Goal: Contribute content: Add original content to the website for others to see

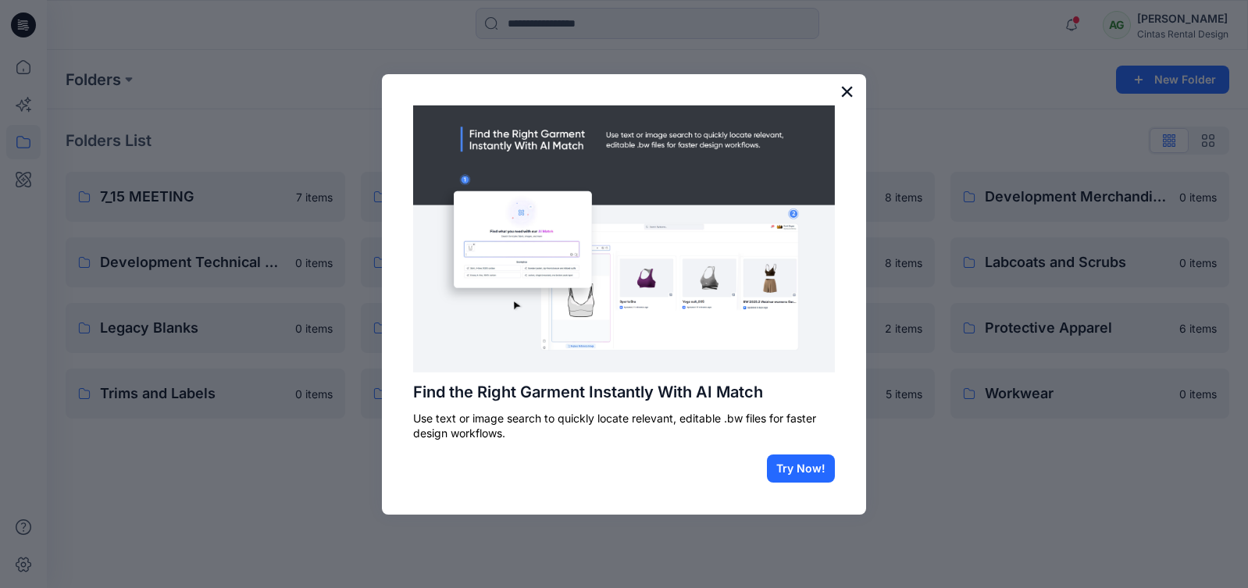
click at [842, 85] on button "×" at bounding box center [846, 91] width 15 height 25
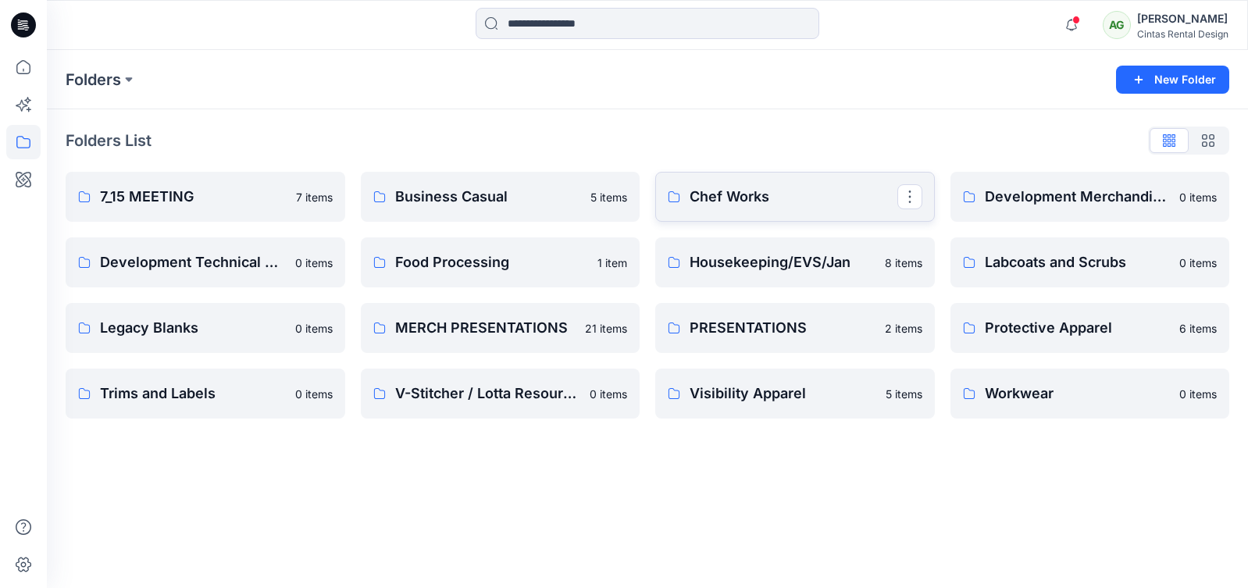
click at [800, 205] on p "Chef Works" at bounding box center [793, 197] width 208 height 22
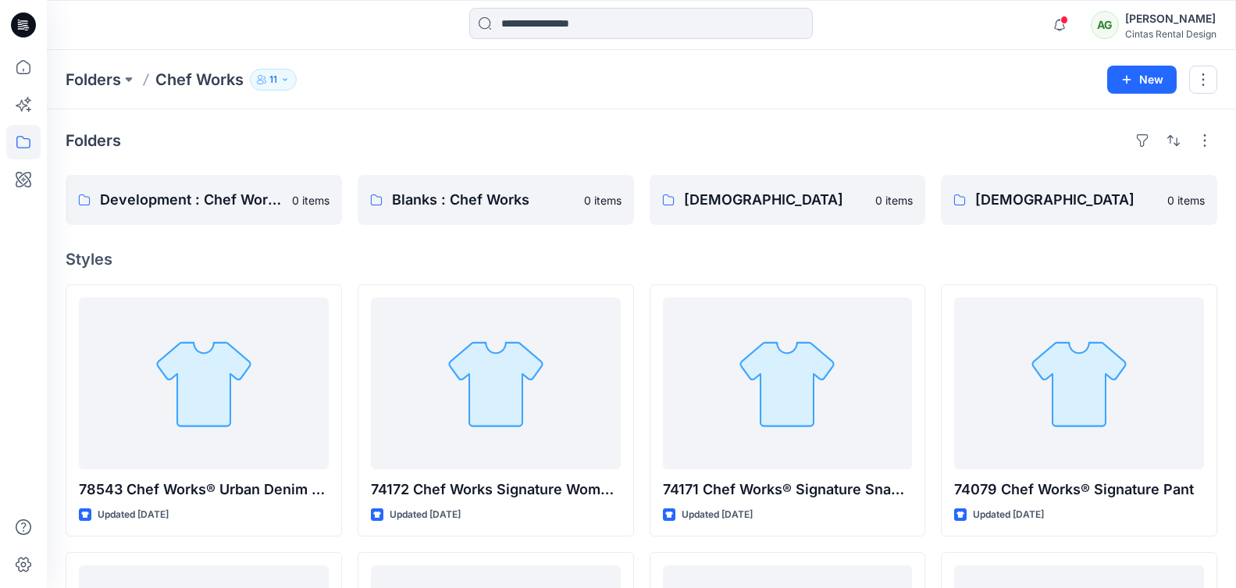
click at [220, 77] on p "Chef Works" at bounding box center [199, 80] width 88 height 22
click at [98, 77] on p "Folders" at bounding box center [93, 80] width 55 height 22
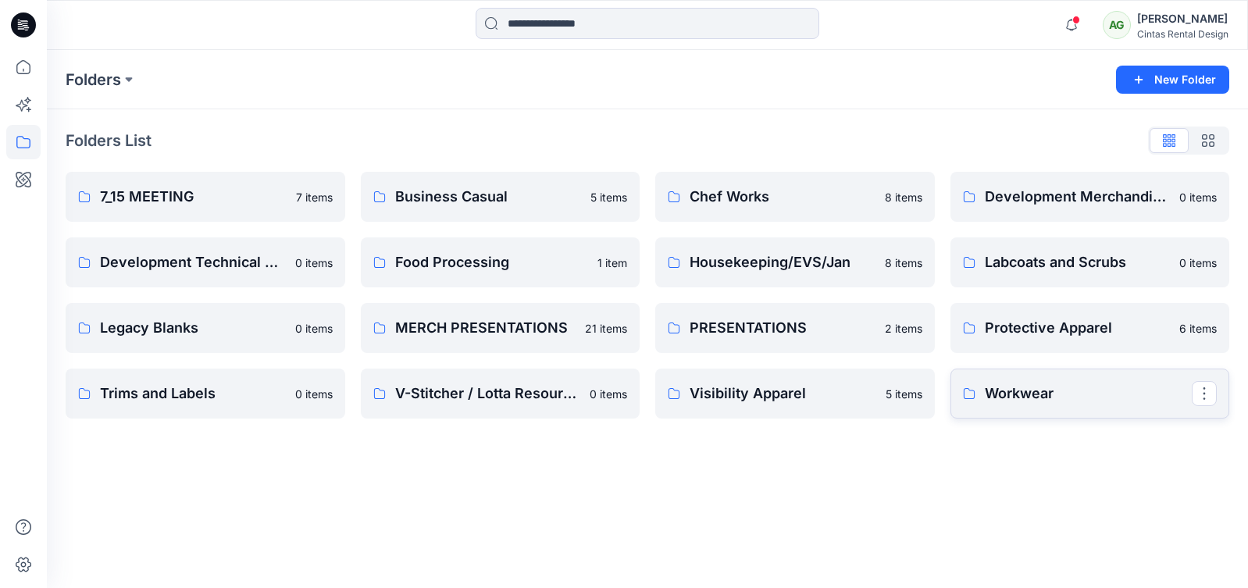
click at [1058, 385] on p "Workwear" at bounding box center [1089, 394] width 208 height 22
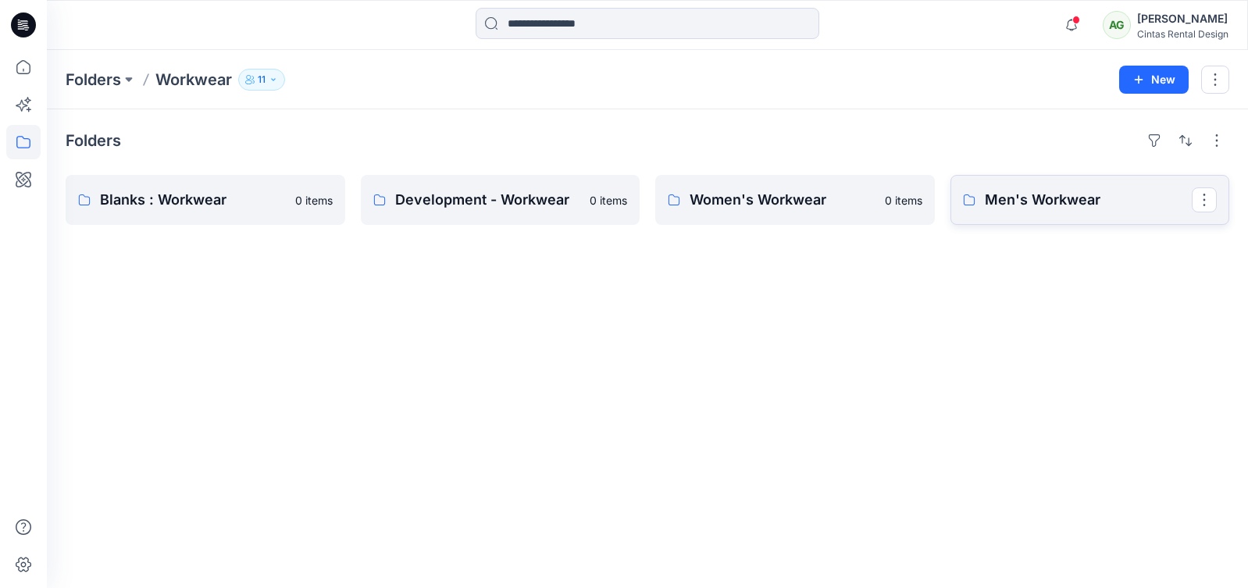
click at [1016, 192] on p "Men's Workwear" at bounding box center [1089, 200] width 208 height 22
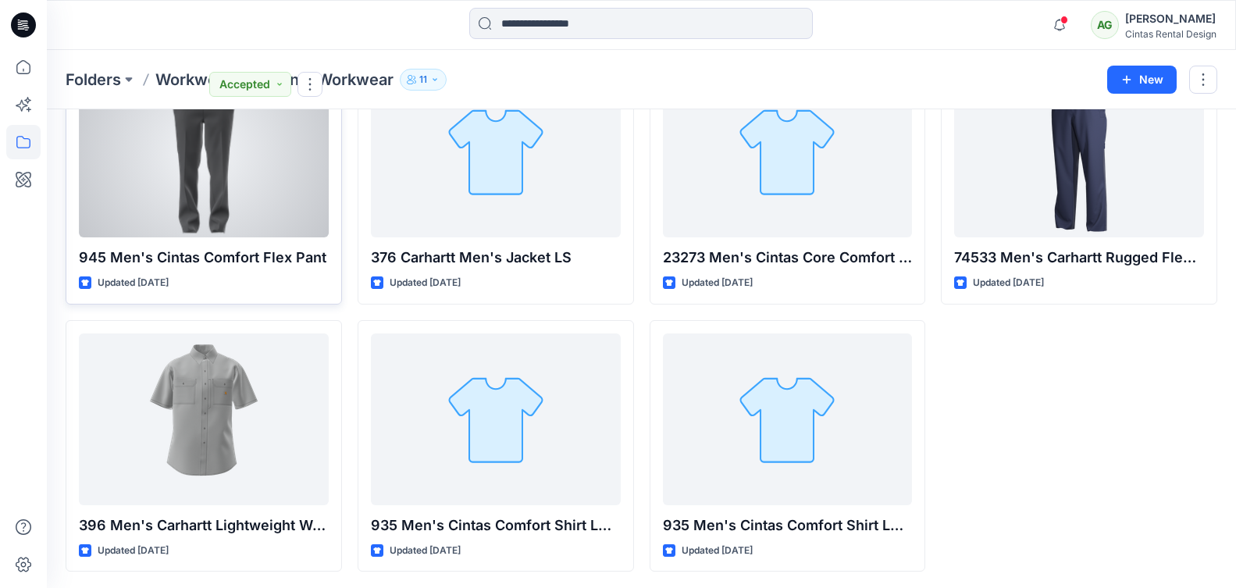
scroll to position [234, 0]
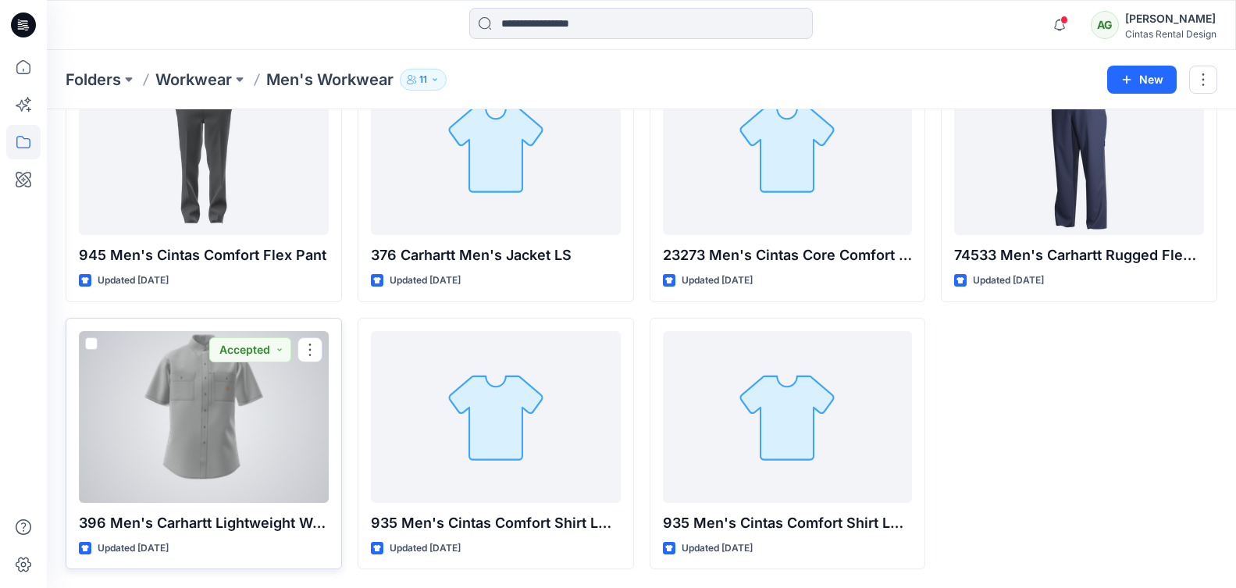
click at [264, 450] on div at bounding box center [204, 417] width 250 height 172
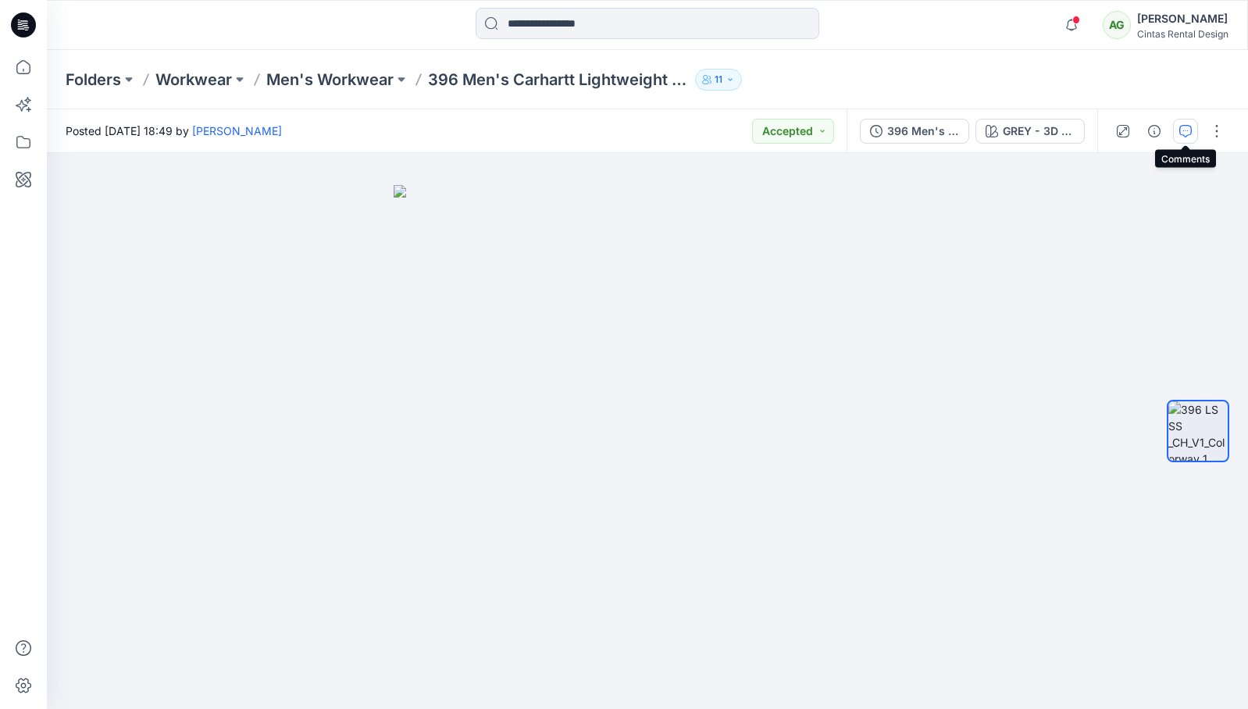
click at [1181, 130] on icon "button" at bounding box center [1185, 131] width 12 height 12
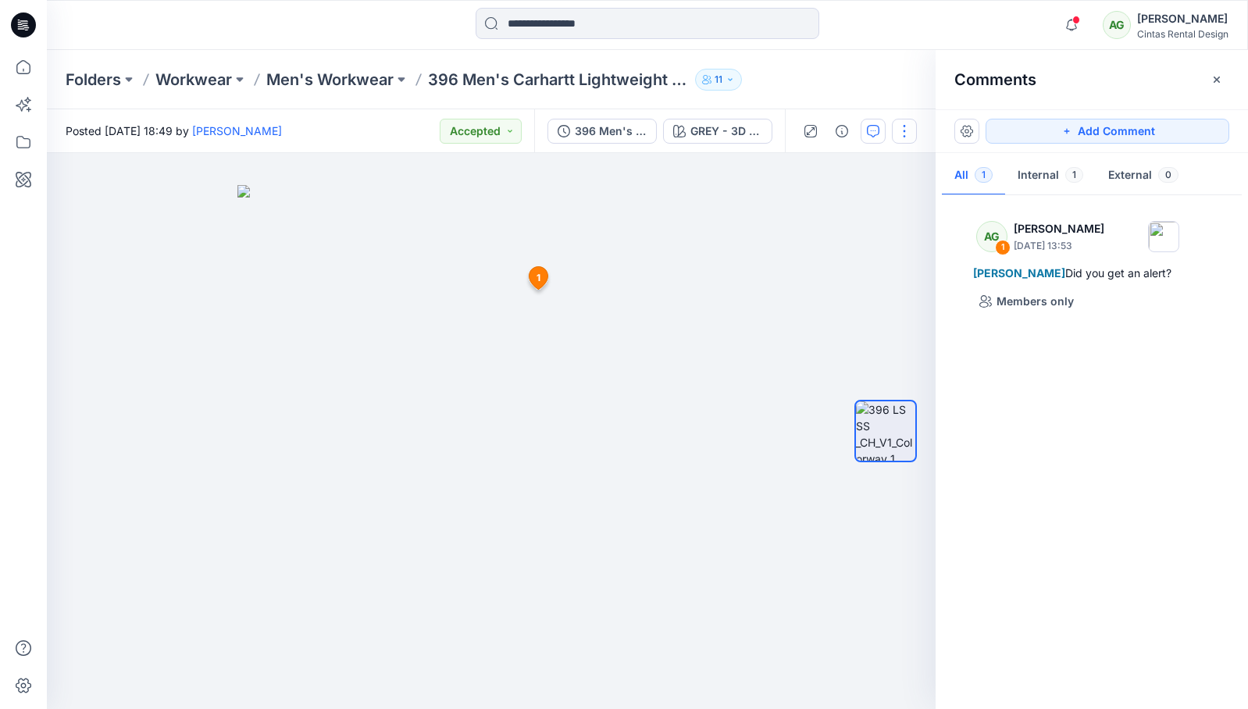
click at [897, 137] on button "button" at bounding box center [904, 131] width 25 height 25
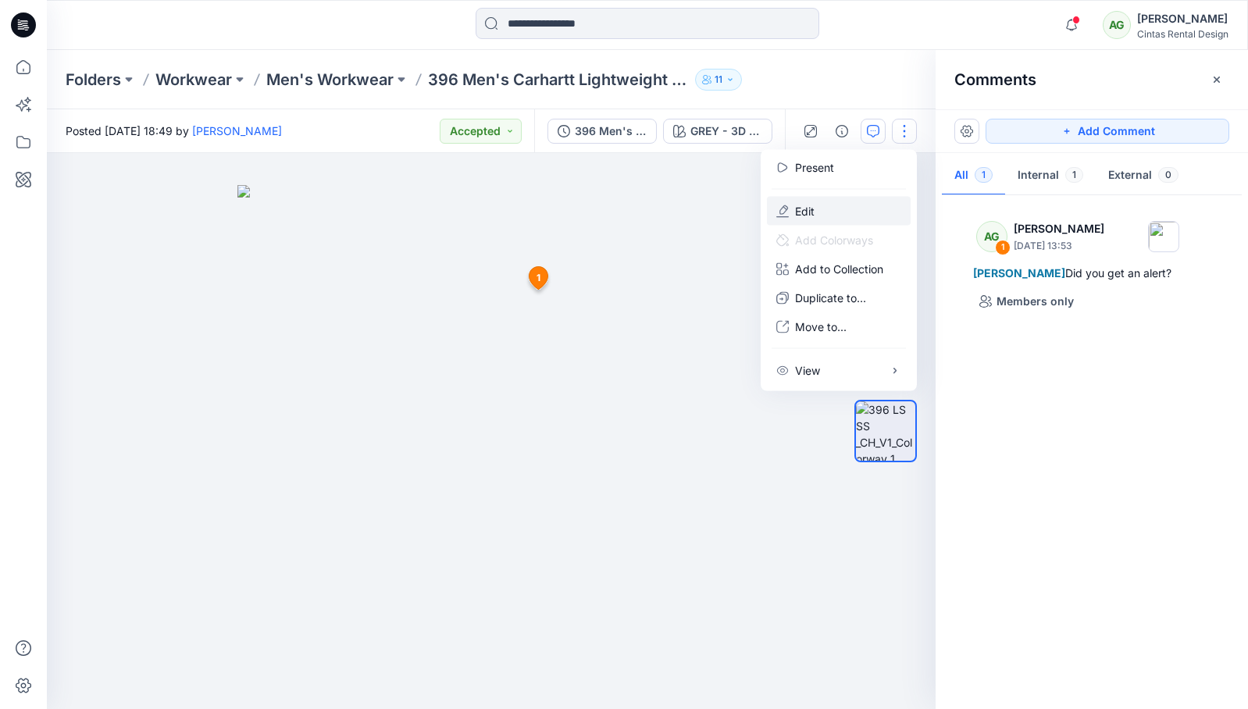
click at [833, 216] on button "Edit" at bounding box center [839, 211] width 144 height 29
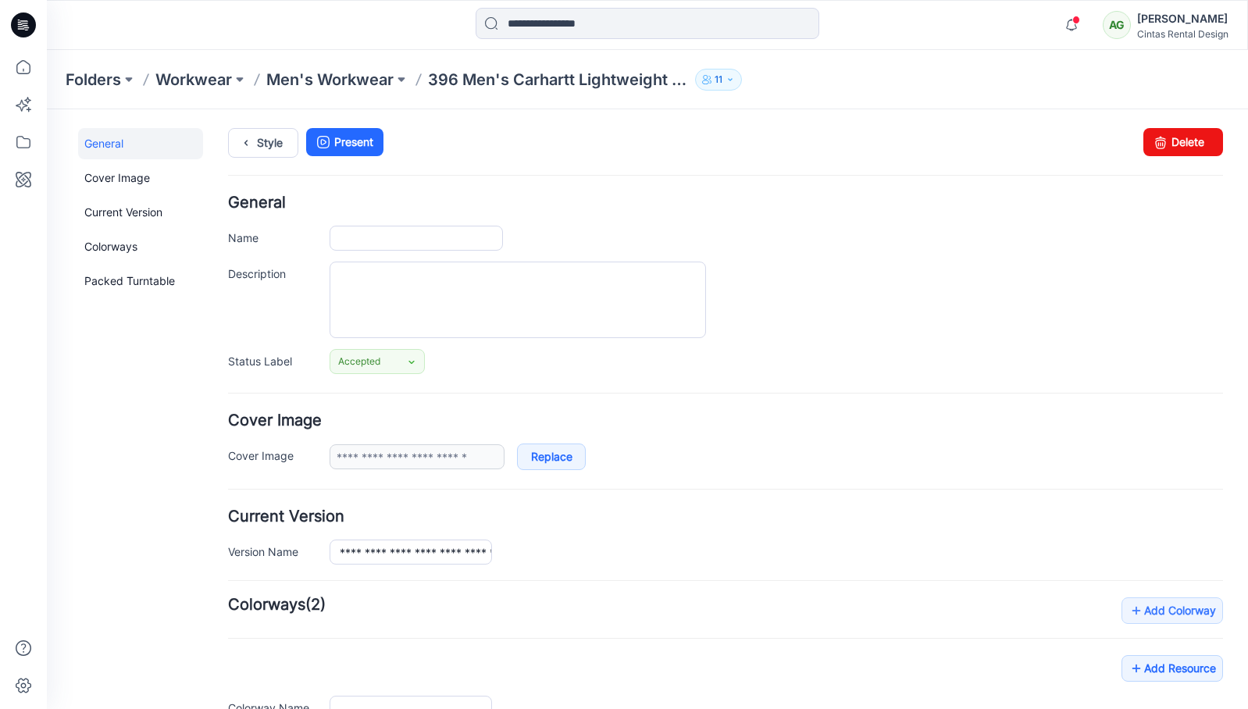
type input "**********"
click at [402, 287] on textarea "Description" at bounding box center [518, 300] width 376 height 77
click at [269, 147] on link "Style" at bounding box center [263, 143] width 70 height 30
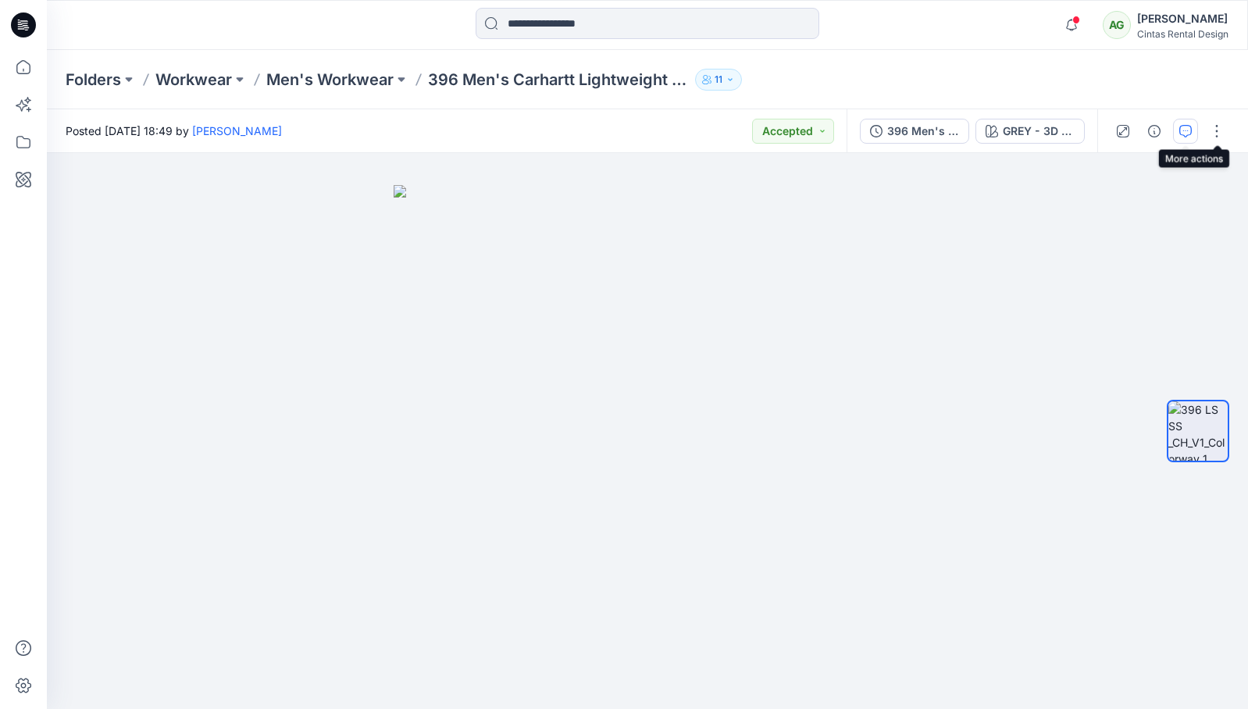
click at [1186, 133] on icon "button" at bounding box center [1185, 131] width 12 height 12
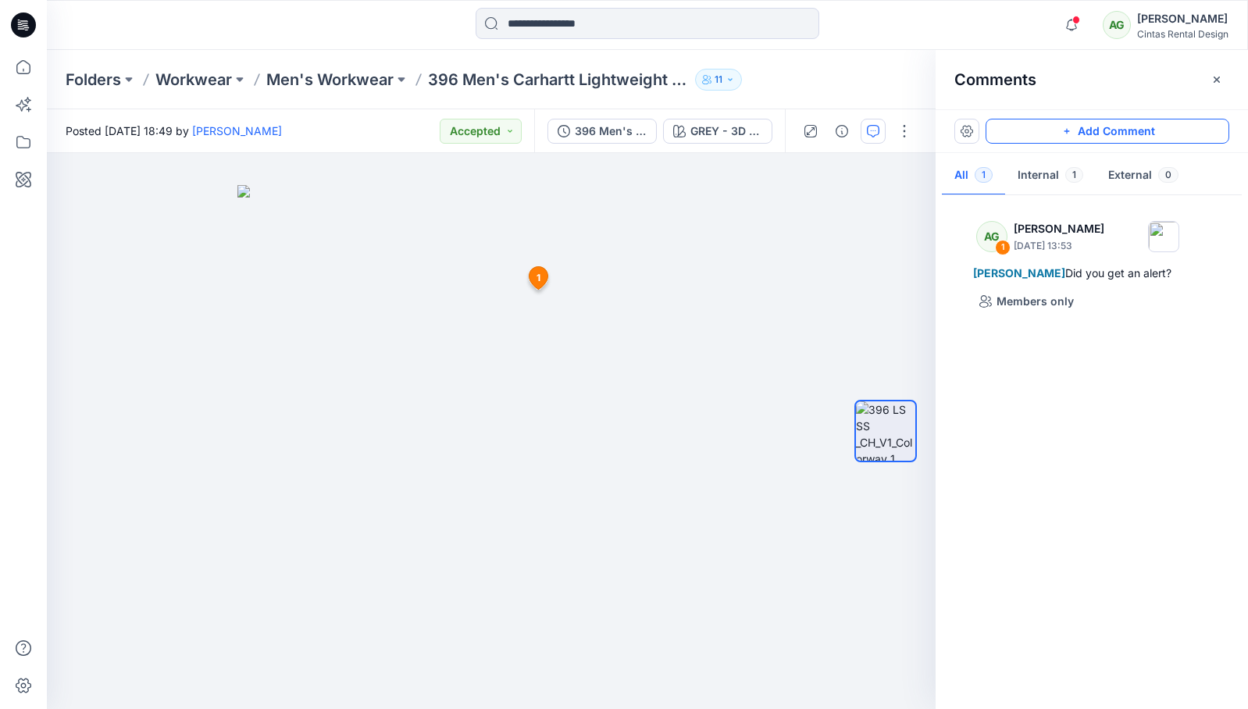
click at [1128, 141] on button "Add Comment" at bounding box center [1107, 131] width 244 height 25
click at [536, 349] on div "2 1 AG [PERSON_NAME] [DATE] 13:53 [PERSON_NAME] Did you get an alert? Reply" at bounding box center [491, 431] width 889 height 556
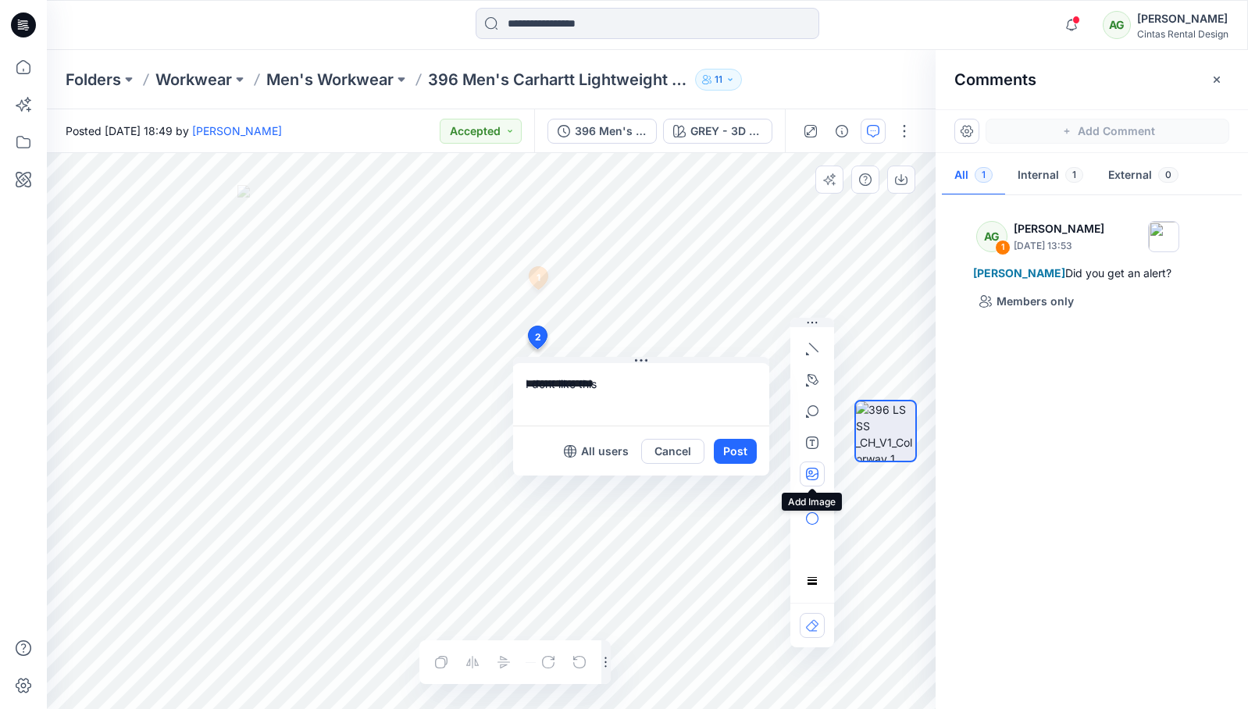
type textarea "**********"
click at [811, 478] on icon "button" at bounding box center [812, 474] width 12 height 12
type input"] "**********"
click at [723, 447] on button "Post" at bounding box center [735, 451] width 43 height 25
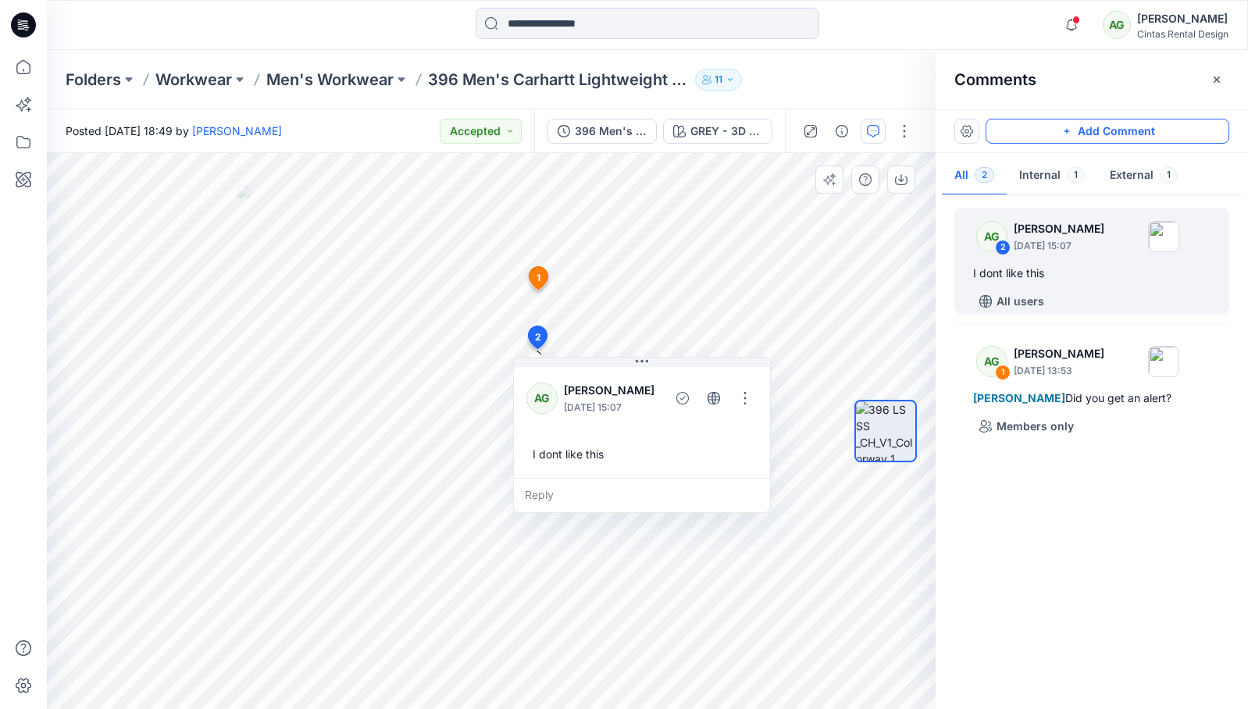
click at [1089, 131] on button "Add Comment" at bounding box center [1107, 131] width 244 height 25
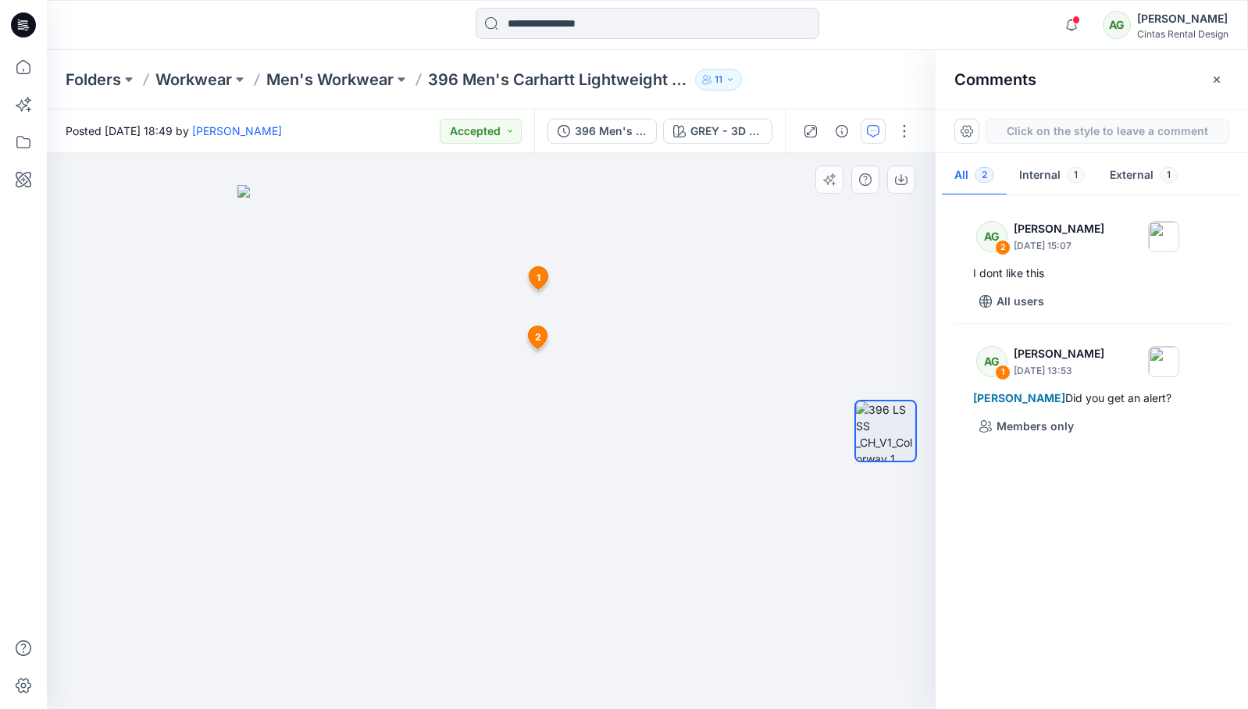
click at [670, 256] on div "3 1 AG [PERSON_NAME] [DATE] 13:53 [PERSON_NAME] Did you get an alert? Reply 2 A…" at bounding box center [491, 431] width 889 height 556
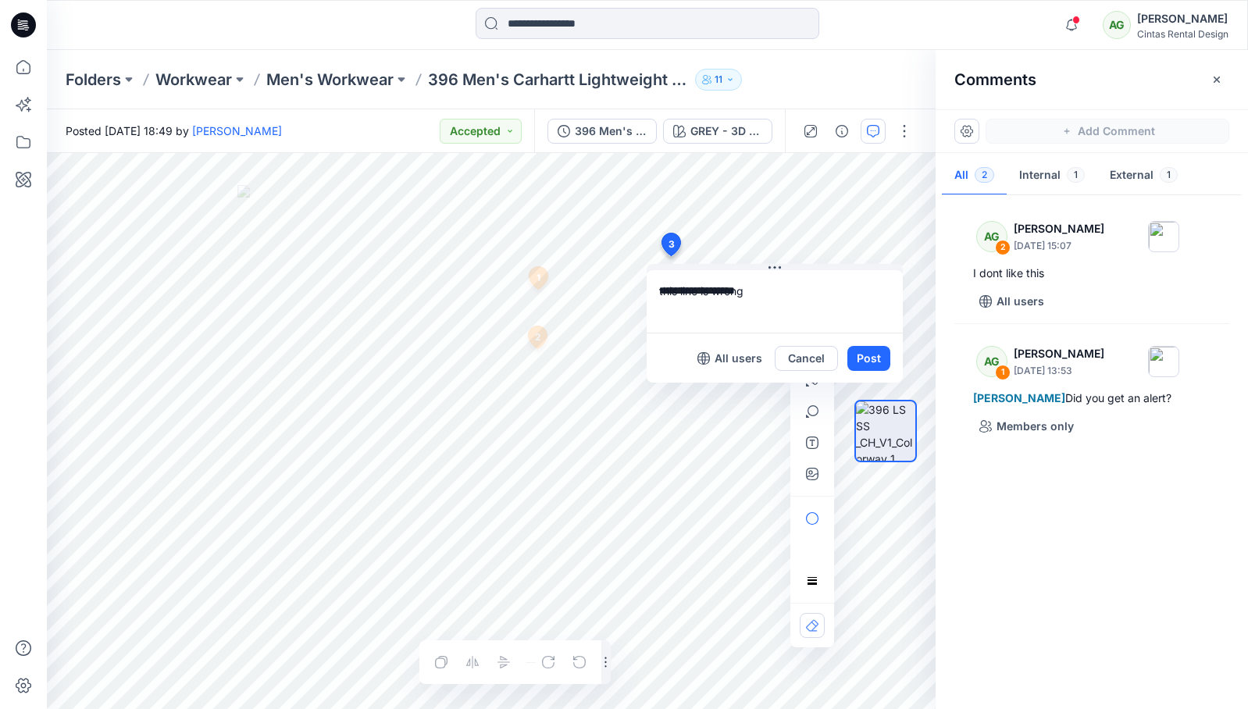
drag, startPoint x: 809, startPoint y: 298, endPoint x: 776, endPoint y: 295, distance: 32.9
click at [776, 295] on textarea "**********" at bounding box center [775, 301] width 256 height 62
type textarea "**********"
click at [867, 347] on div at bounding box center [885, 431] width 62 height 390
click at [857, 363] on div at bounding box center [885, 431] width 62 height 390
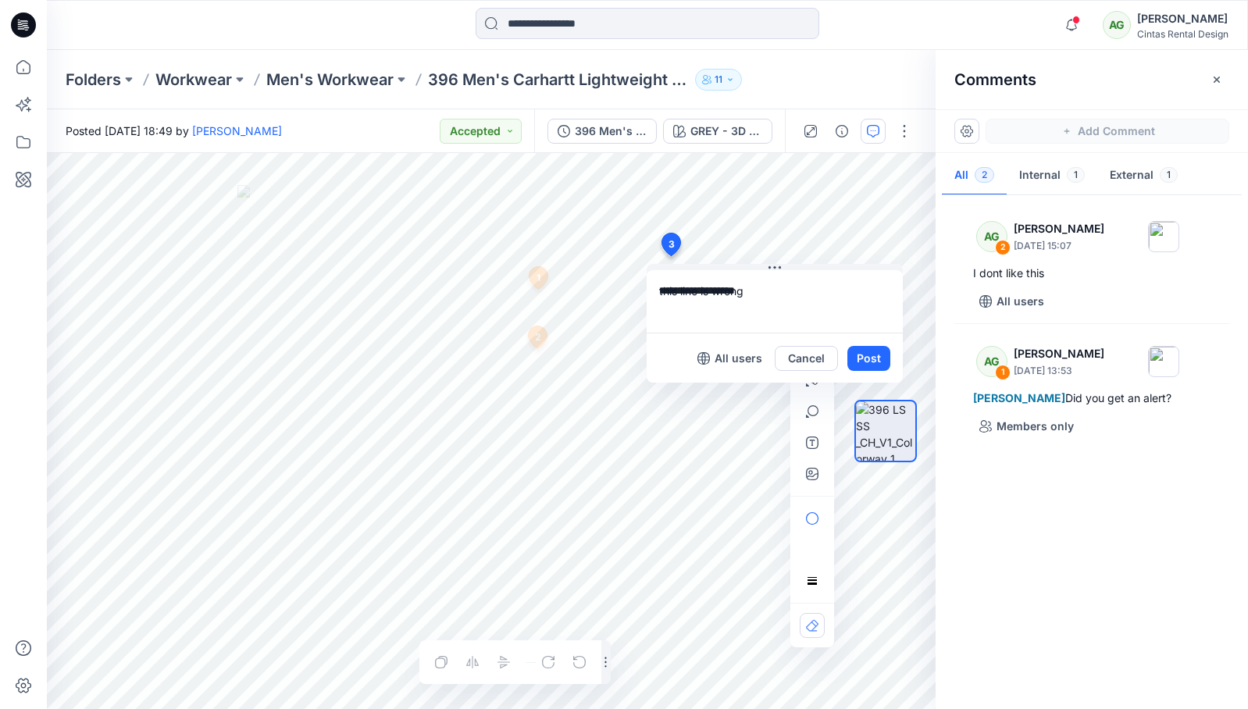
click at [868, 358] on div at bounding box center [885, 431] width 62 height 390
click at [754, 305] on textarea "**********" at bounding box center [775, 301] width 256 height 62
click at [857, 364] on div at bounding box center [885, 431] width 62 height 390
click at [799, 362] on button "Cancel" at bounding box center [806, 358] width 63 height 25
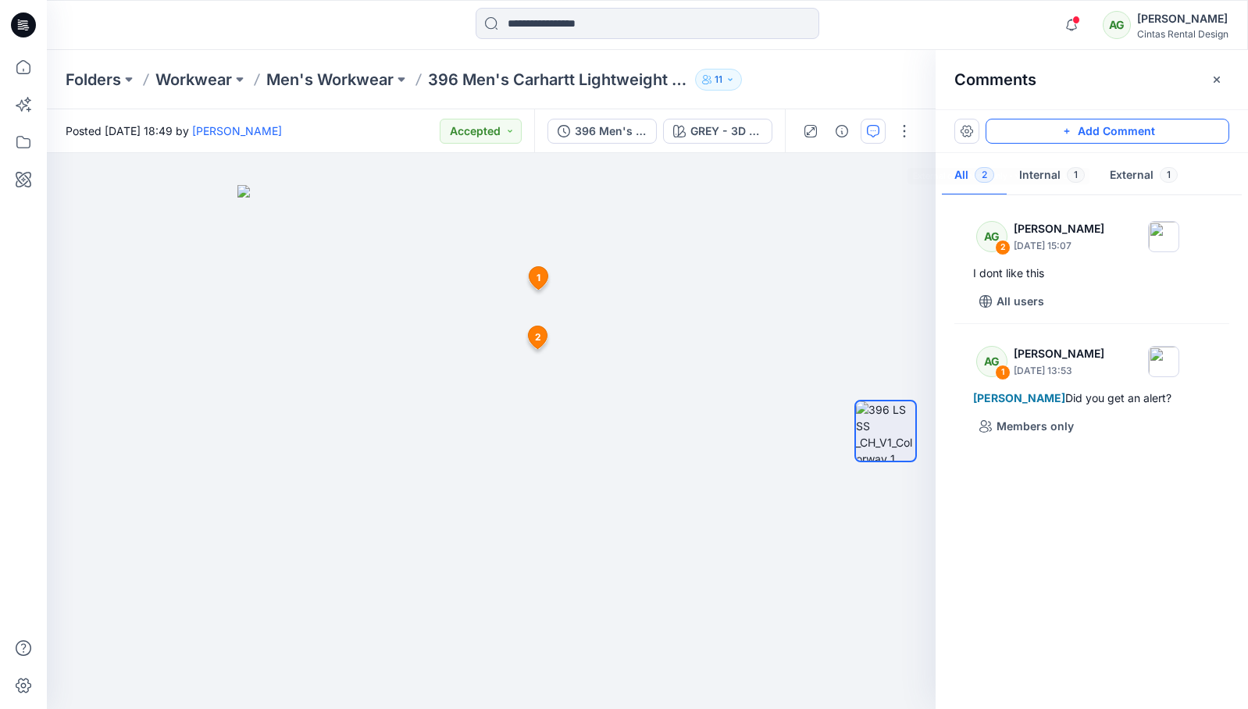
click at [1117, 132] on button "Add Comment" at bounding box center [1107, 131] width 244 height 25
click at [216, 233] on div "3 1 AG [PERSON_NAME] [DATE] 13:53 [PERSON_NAME] Did you get an alert? Reply 2 A…" at bounding box center [491, 431] width 889 height 556
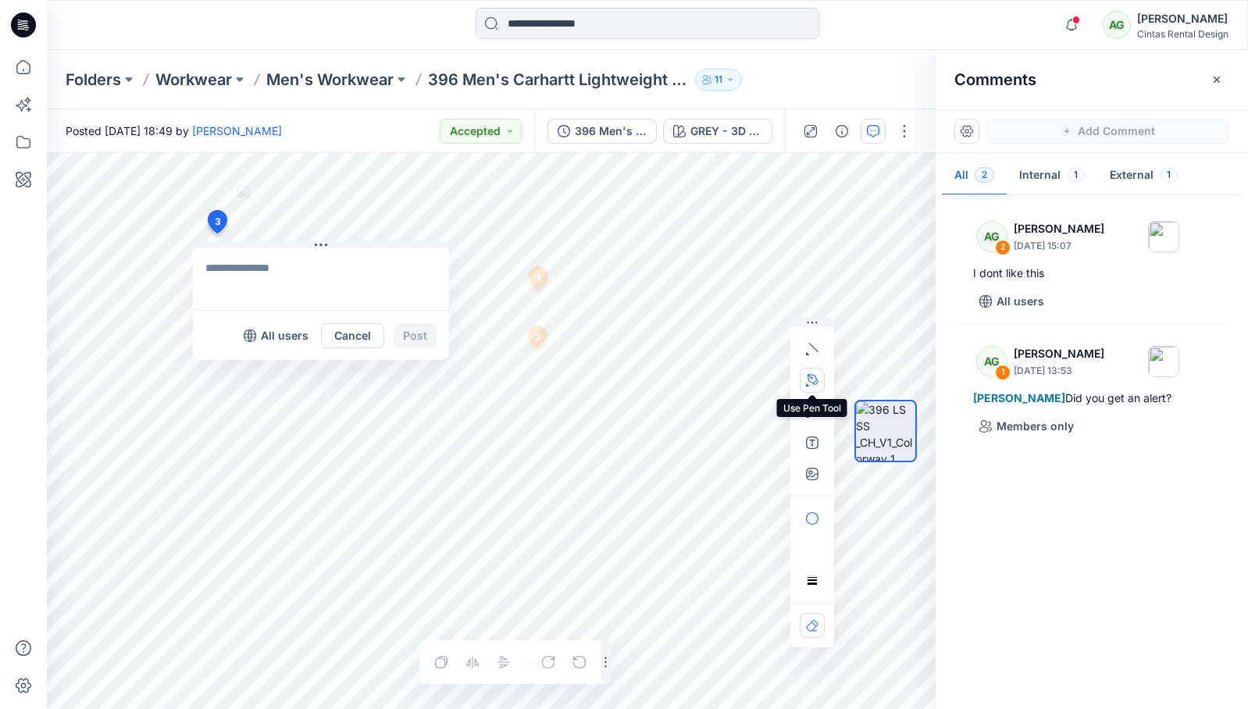
click at [811, 369] on button "button" at bounding box center [812, 380] width 25 height 25
click at [730, 377] on icon "button" at bounding box center [727, 379] width 12 height 12
click at [808, 415] on icon "button" at bounding box center [812, 411] width 12 height 12
click at [810, 355] on icon "button" at bounding box center [812, 349] width 12 height 12
click at [353, 269] on textarea at bounding box center [321, 279] width 256 height 62
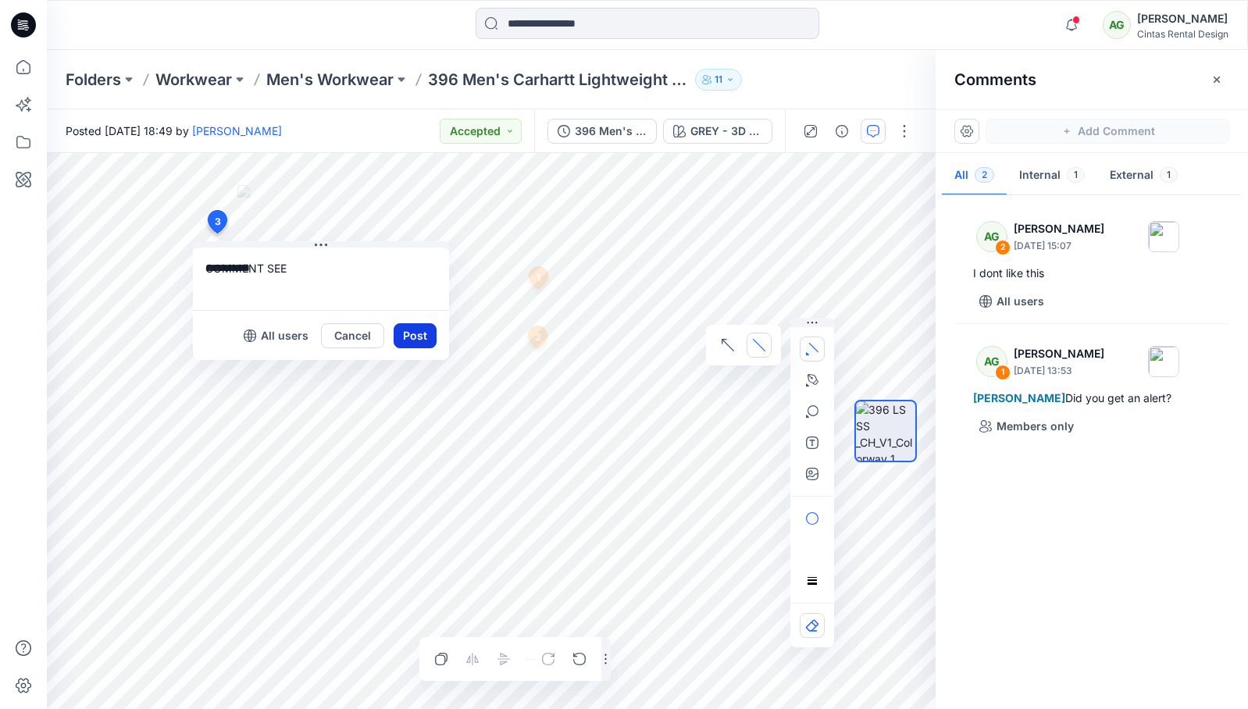
type textarea "**********"
click at [414, 346] on button "Post" at bounding box center [415, 335] width 43 height 25
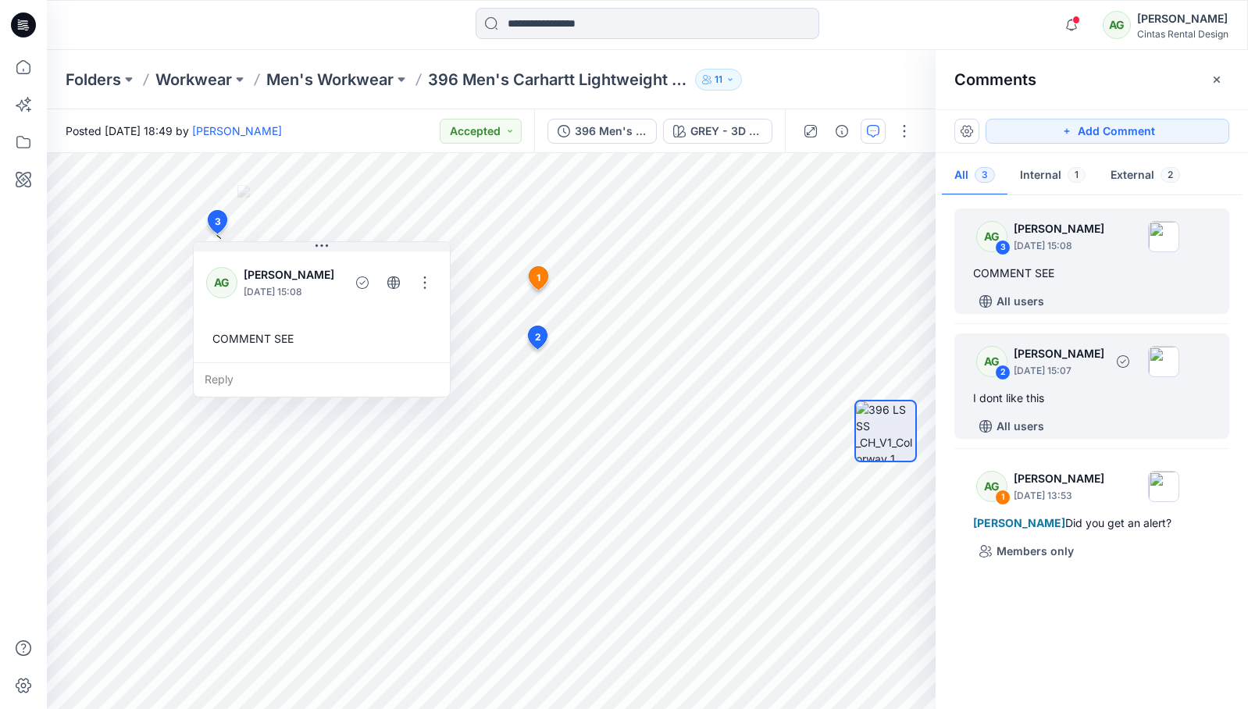
click at [1078, 370] on p "[DATE] 15:07" at bounding box center [1059, 371] width 91 height 16
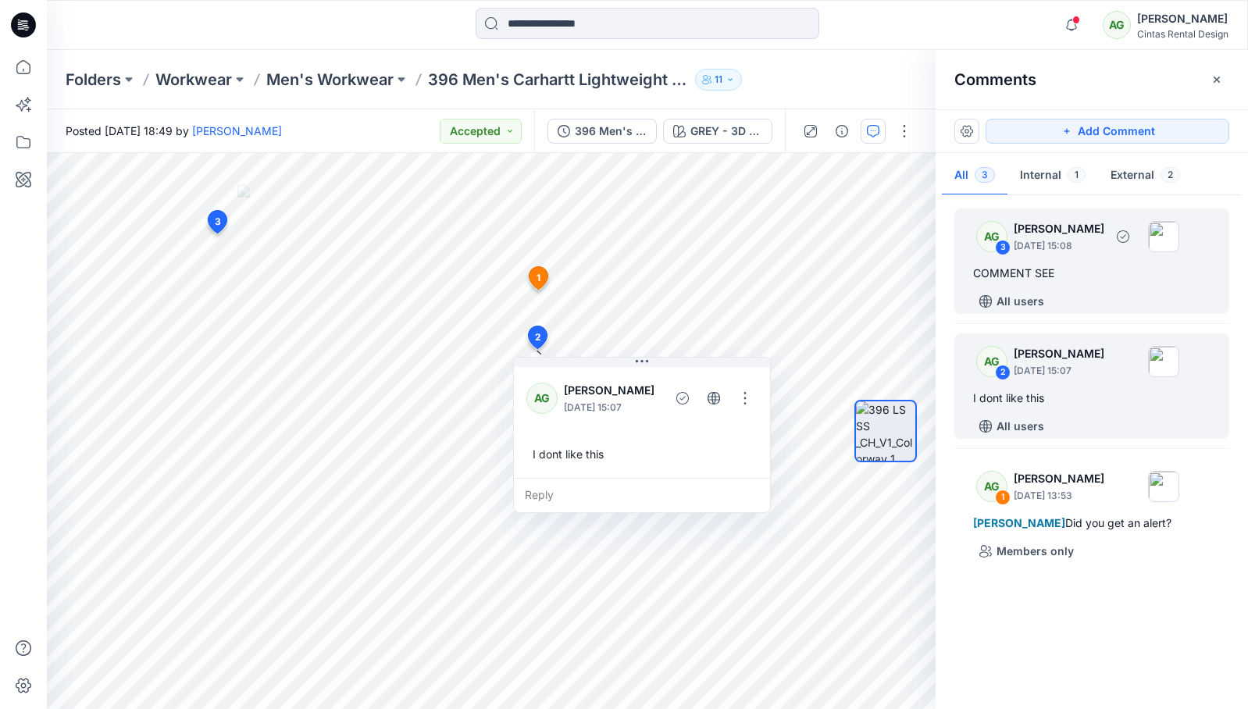
click at [1104, 244] on p "[DATE] 15:08" at bounding box center [1059, 246] width 91 height 16
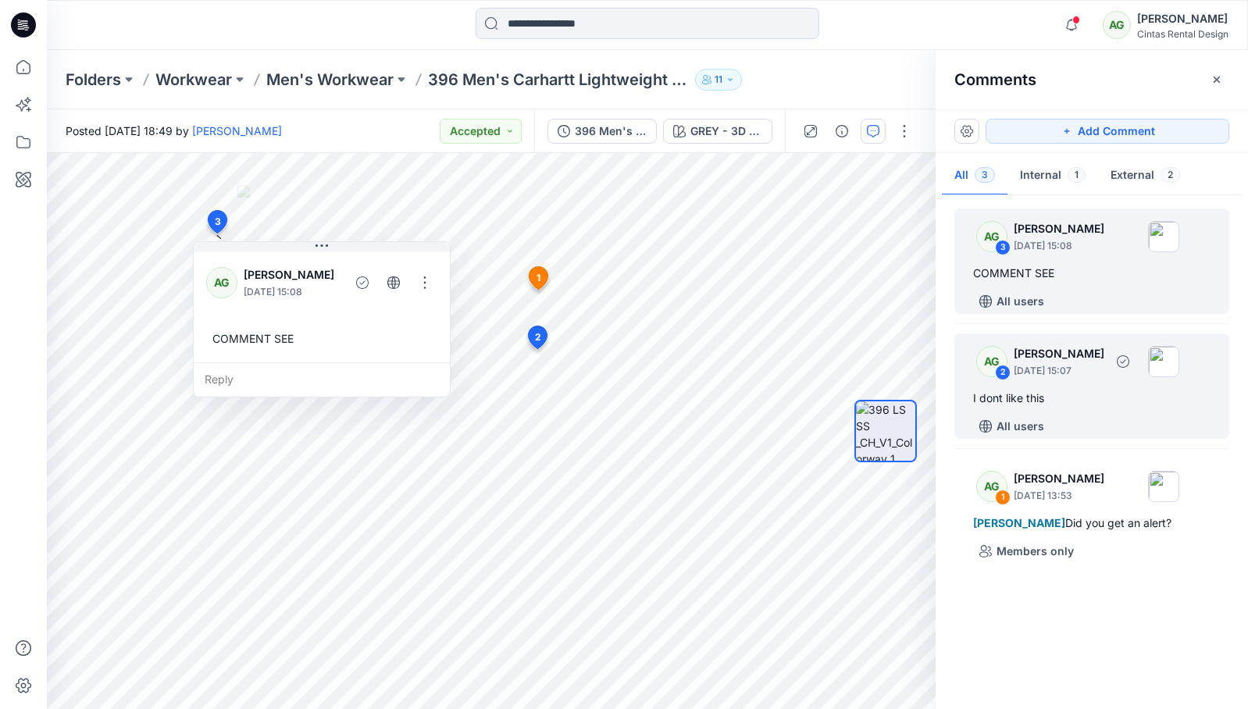
click at [1035, 363] on p "[DATE] 15:07" at bounding box center [1059, 371] width 91 height 16
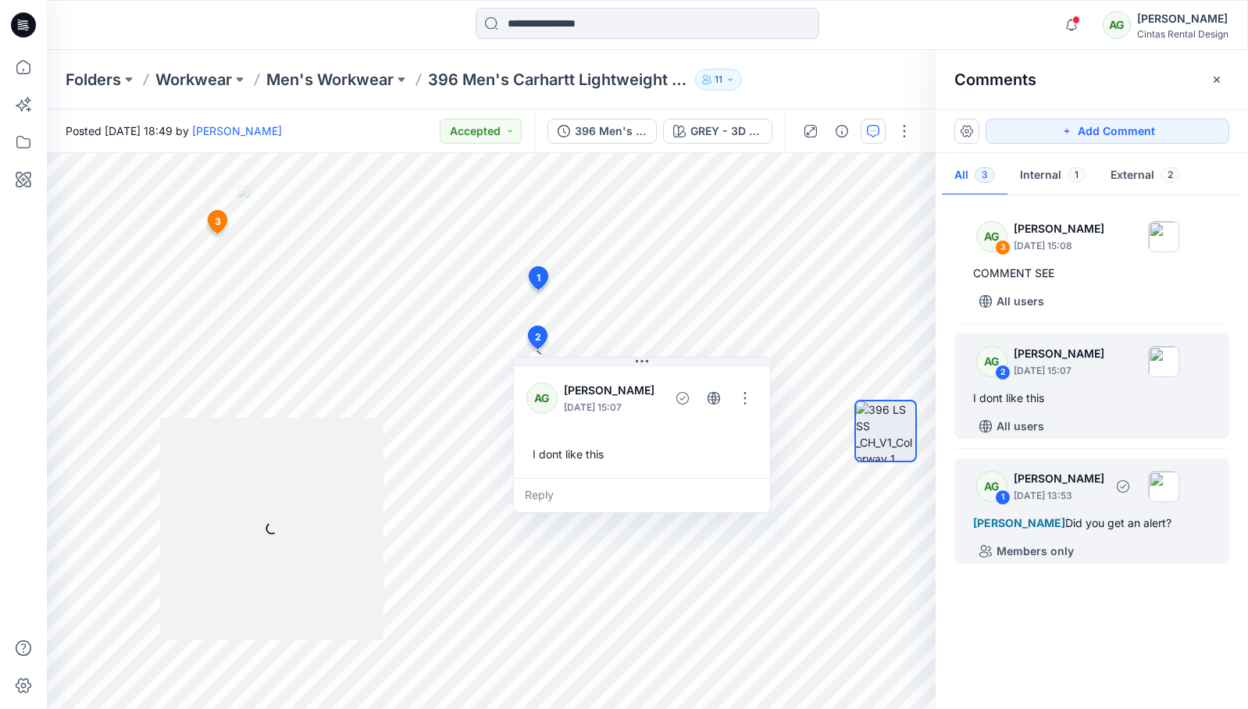
click at [1030, 500] on p "[DATE] 13:53" at bounding box center [1059, 496] width 91 height 16
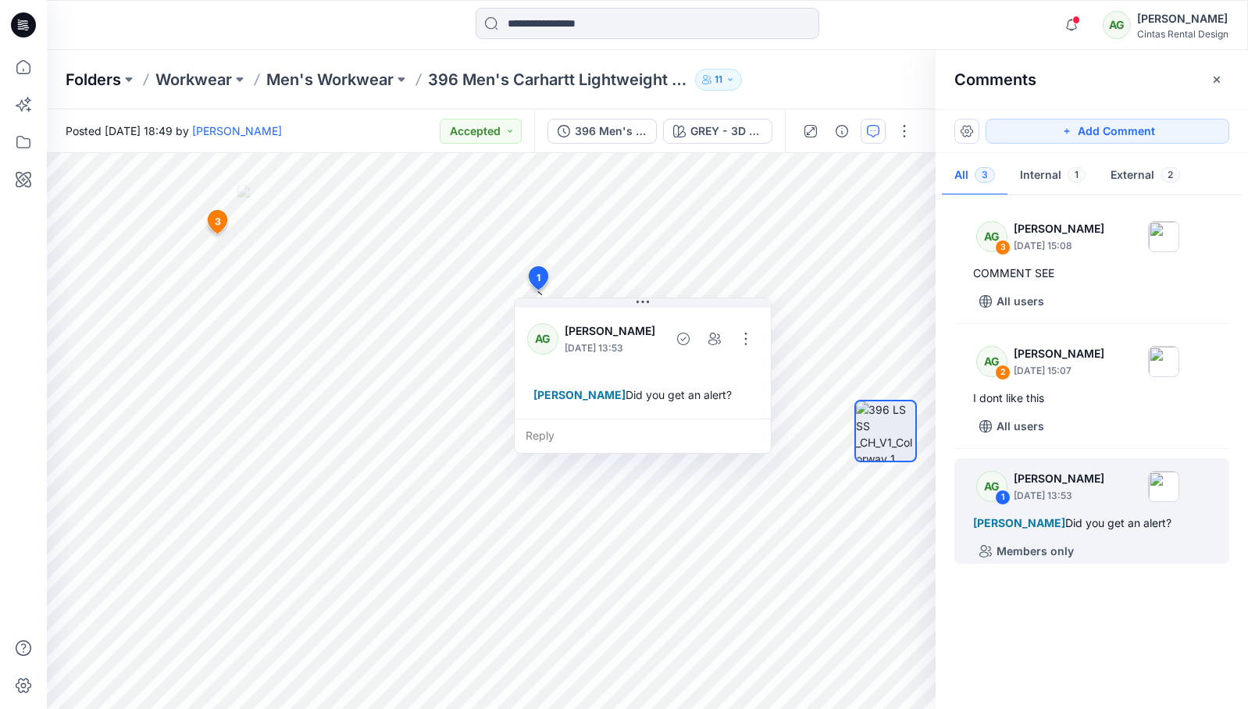
click at [90, 79] on p "Folders" at bounding box center [93, 80] width 55 height 22
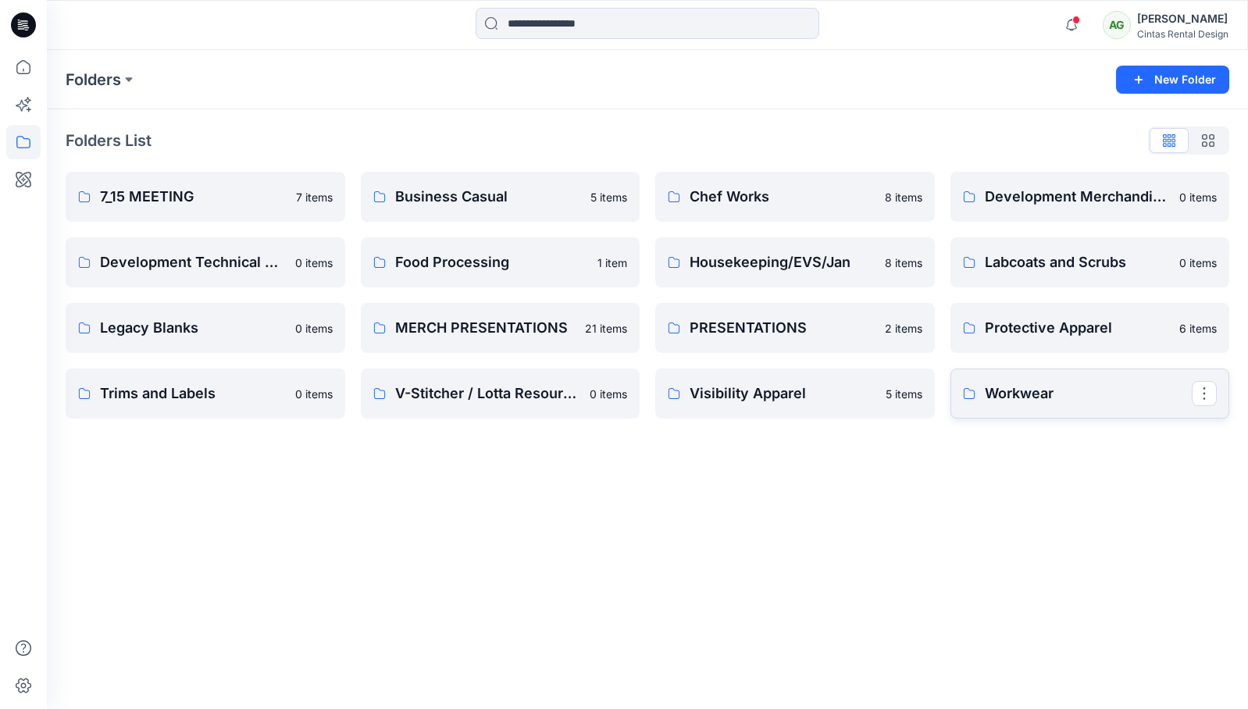
click at [1006, 390] on p "Workwear" at bounding box center [1089, 394] width 208 height 22
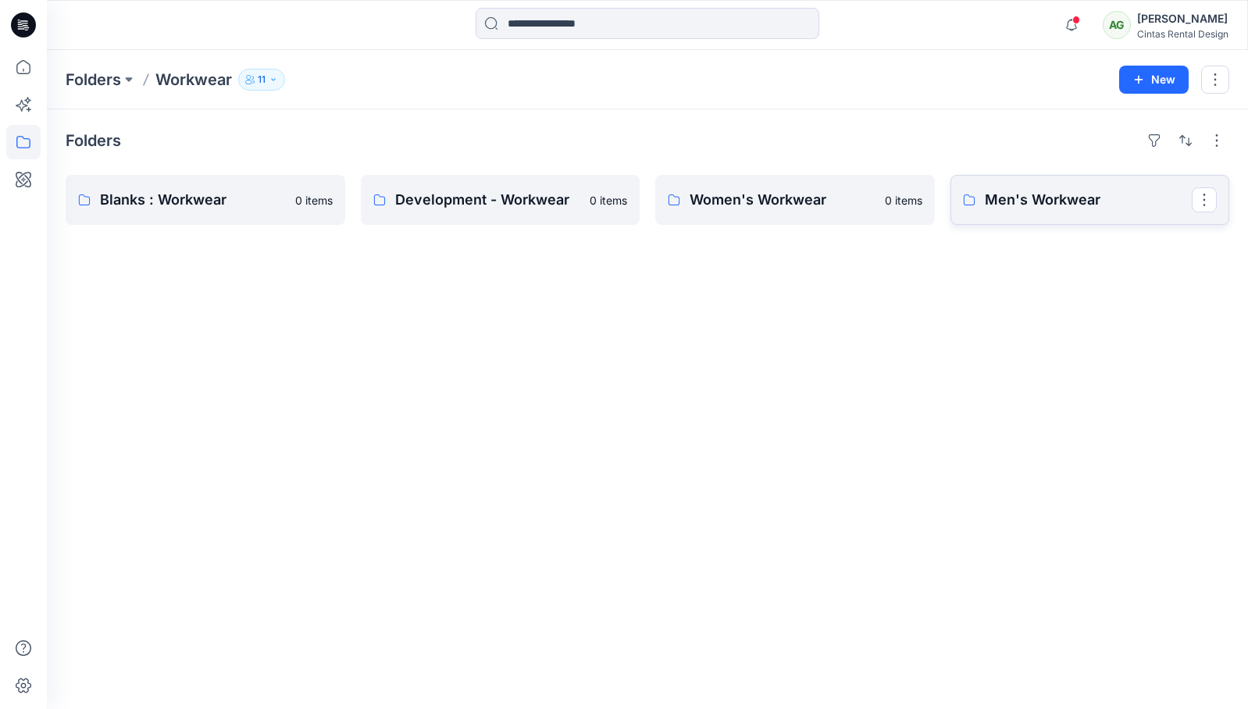
click at [1053, 209] on p "Men's Workwear" at bounding box center [1089, 200] width 208 height 22
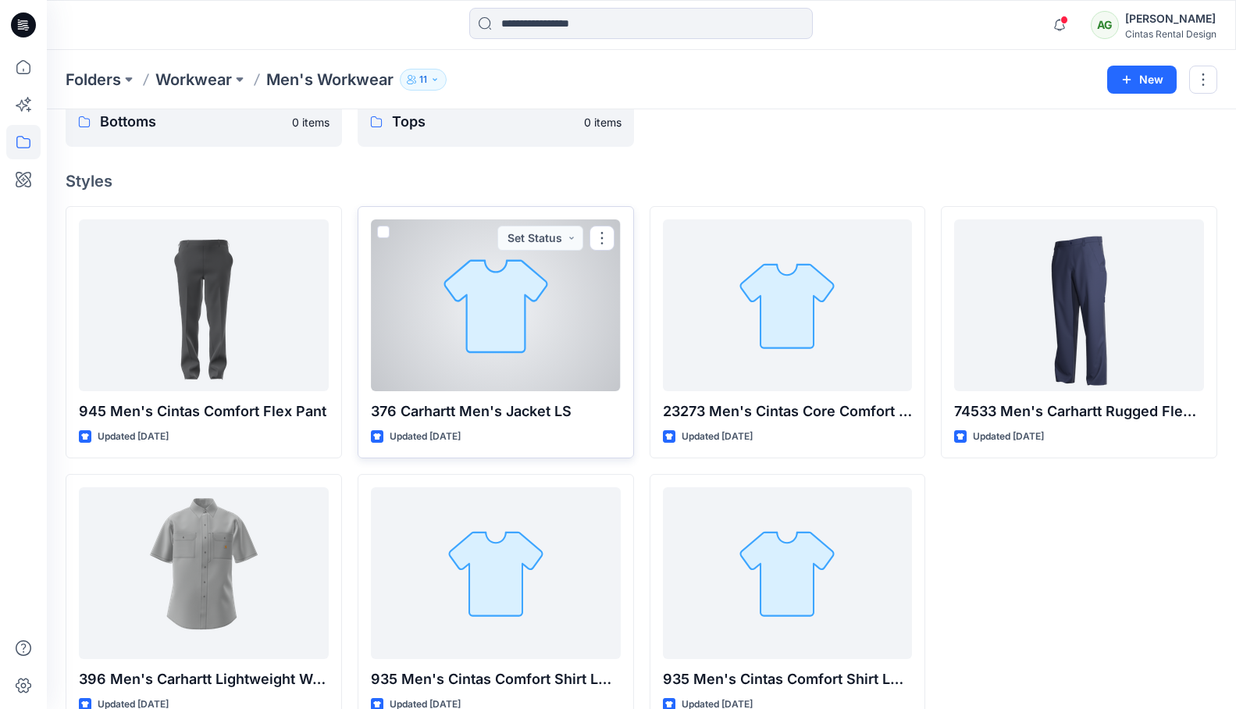
scroll to position [113, 0]
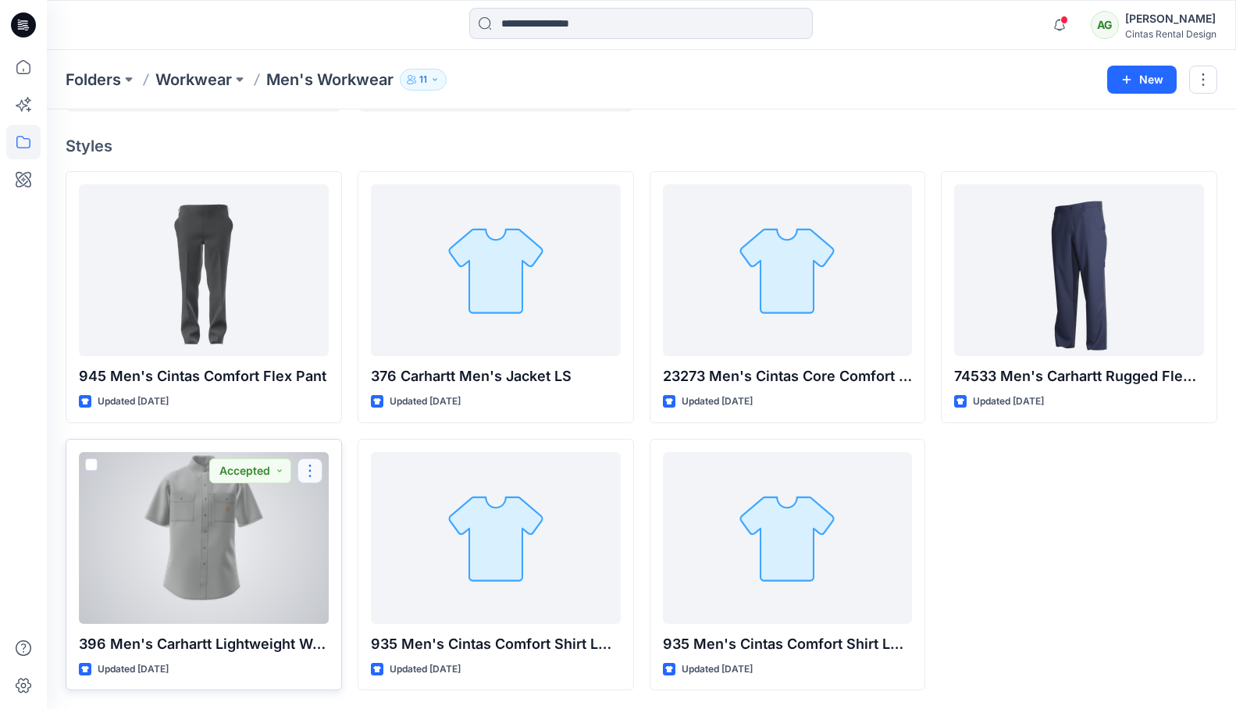
click at [309, 472] on button "button" at bounding box center [309, 470] width 25 height 25
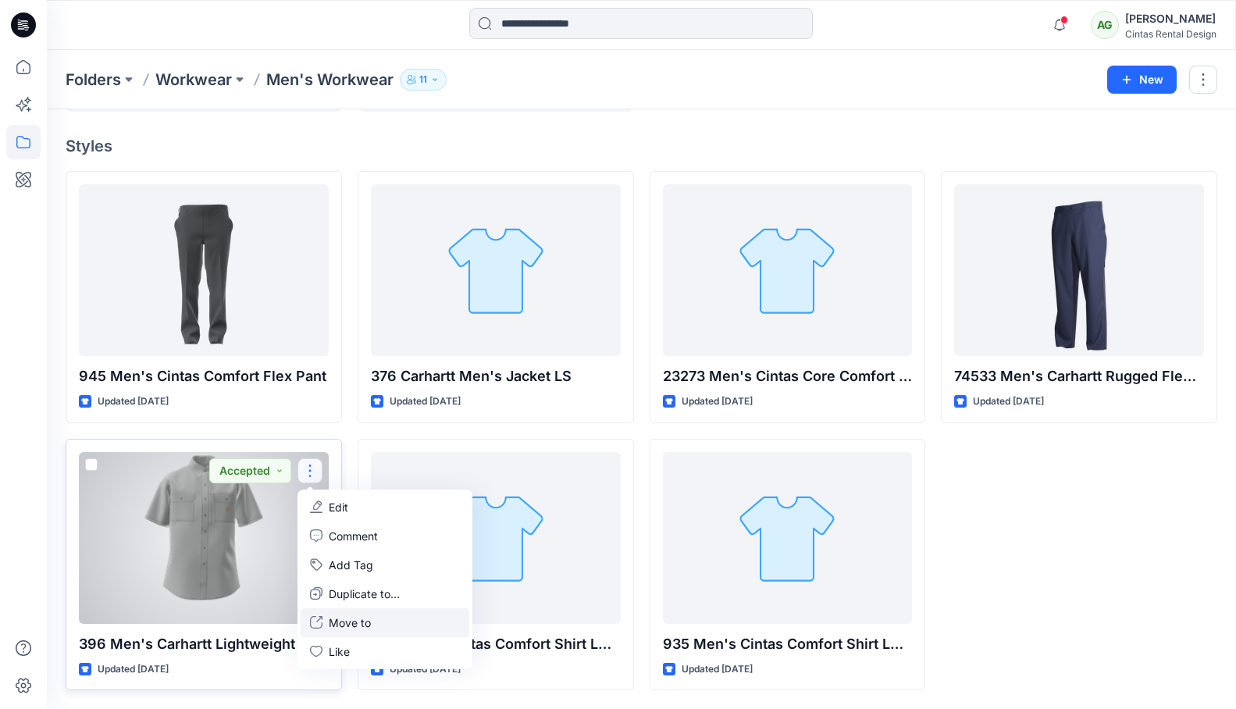
click at [383, 619] on button "Move to" at bounding box center [385, 622] width 169 height 29
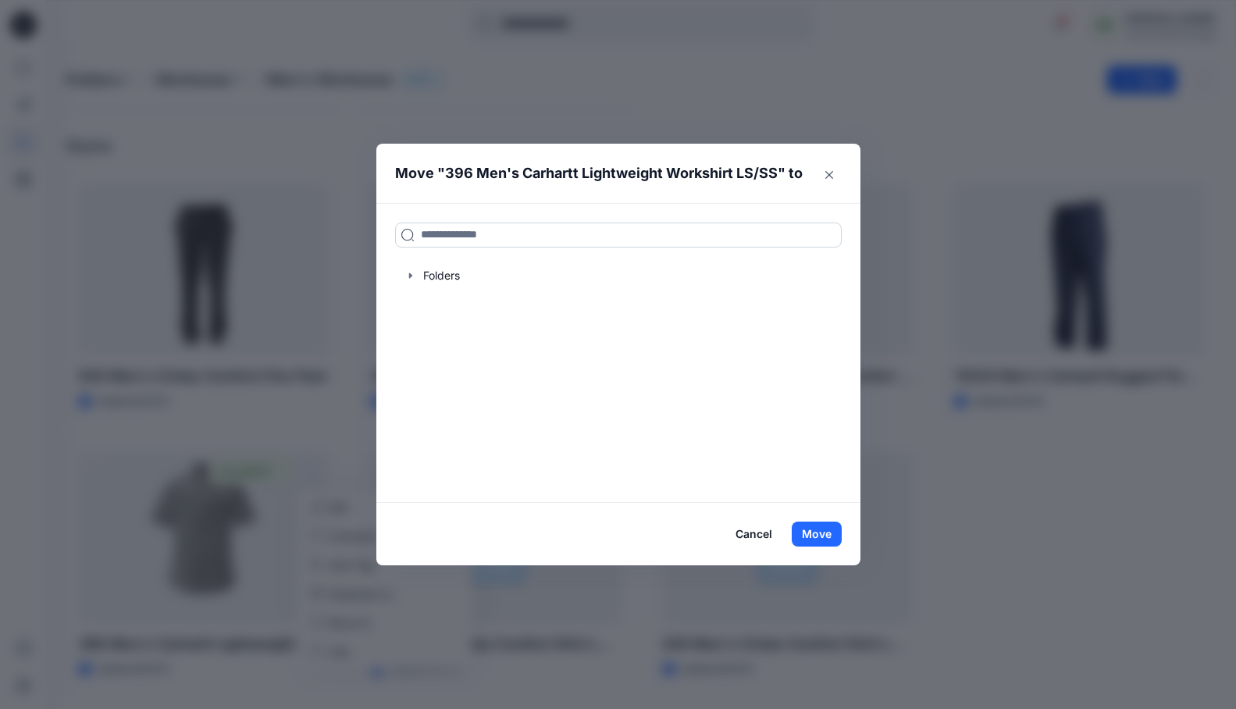
click at [475, 243] on input at bounding box center [618, 235] width 447 height 25
click at [445, 282] on div at bounding box center [618, 275] width 447 height 31
click at [416, 283] on div at bounding box center [618, 275] width 447 height 31
click at [412, 278] on icon "button" at bounding box center [409, 275] width 3 height 5
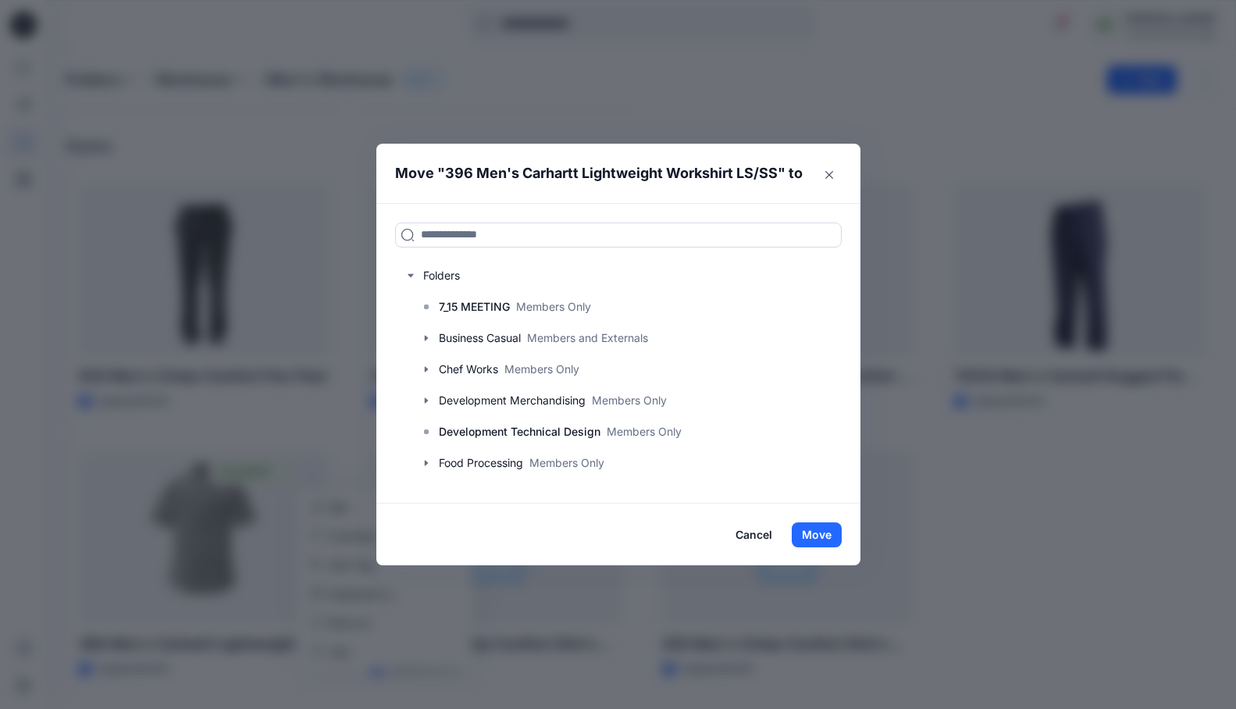
click at [764, 542] on button "Cancel" at bounding box center [753, 534] width 57 height 25
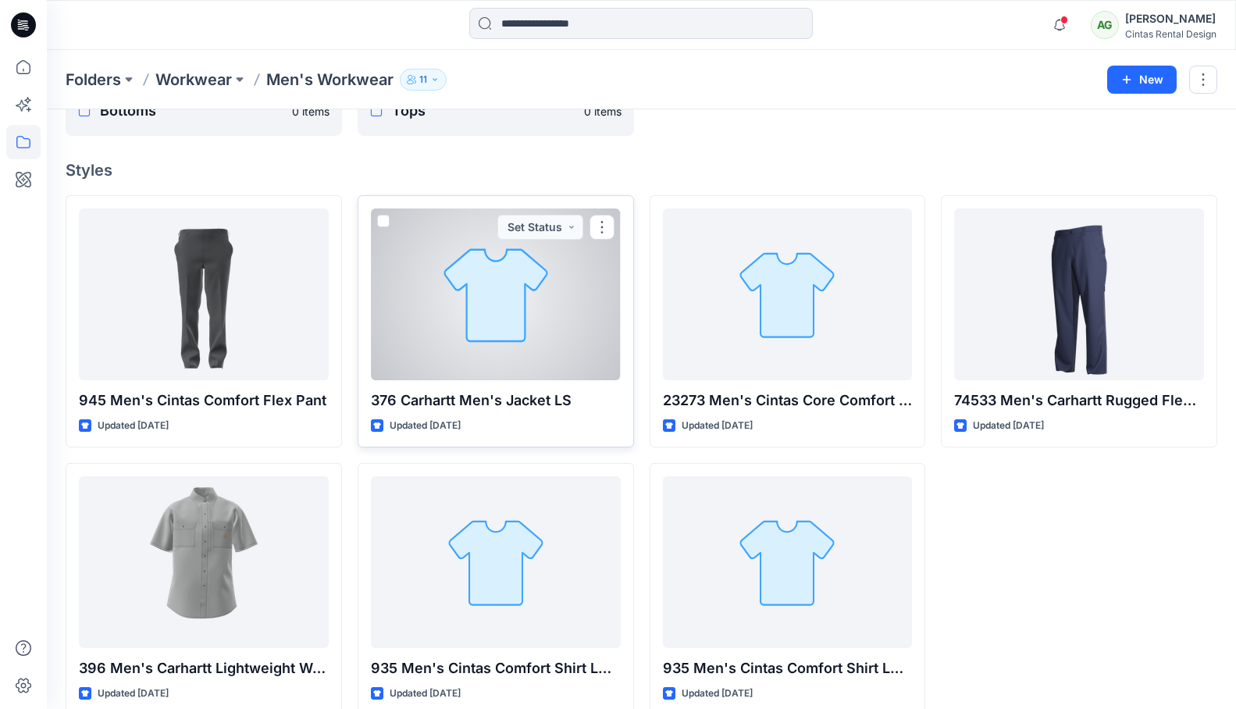
scroll to position [87, 0]
